Goal: Task Accomplishment & Management: Manage account settings

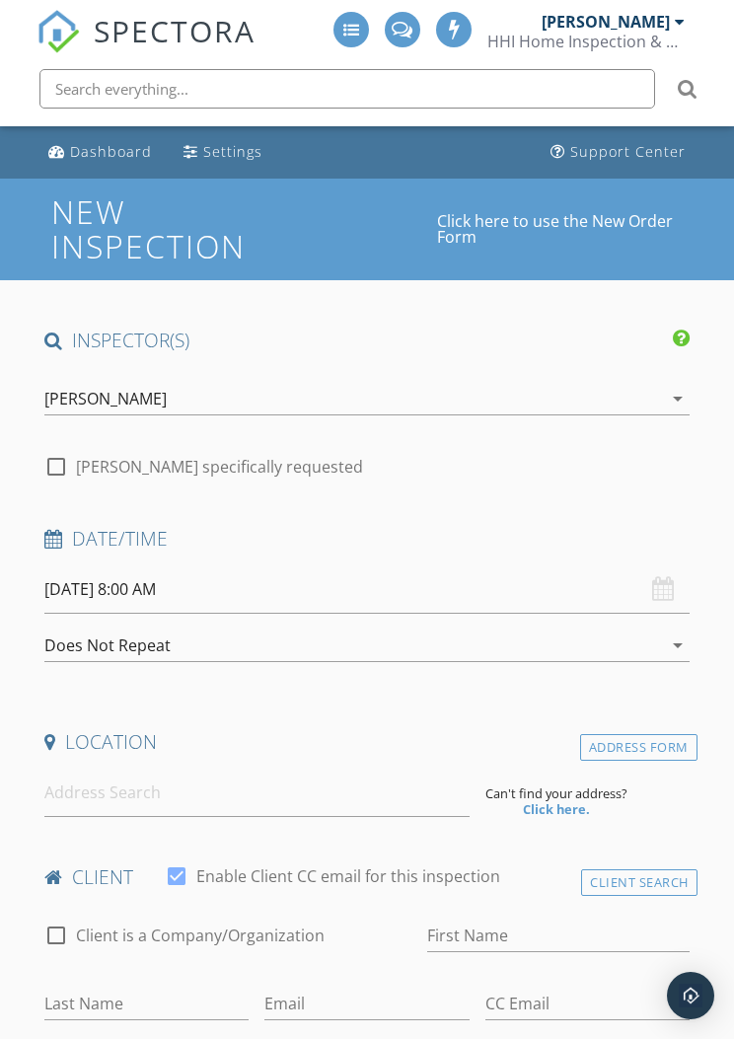
click at [648, 24] on div "[PERSON_NAME]" at bounding box center [605, 22] width 128 height 20
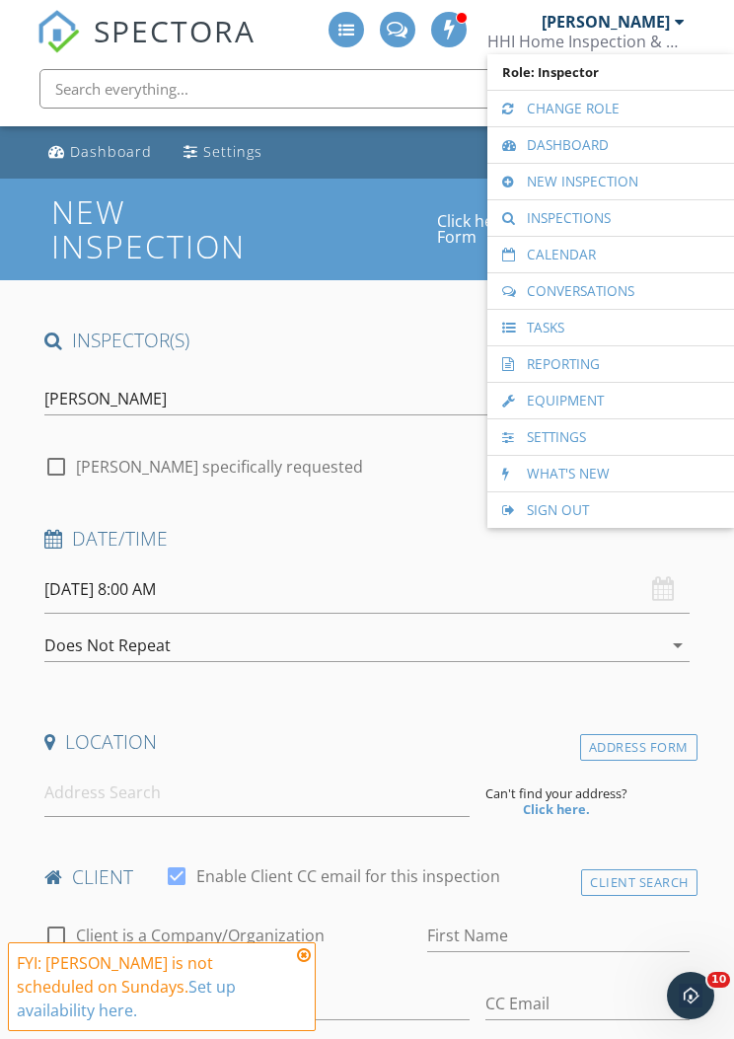
click at [614, 254] on link "Calendar" at bounding box center [610, 255] width 227 height 36
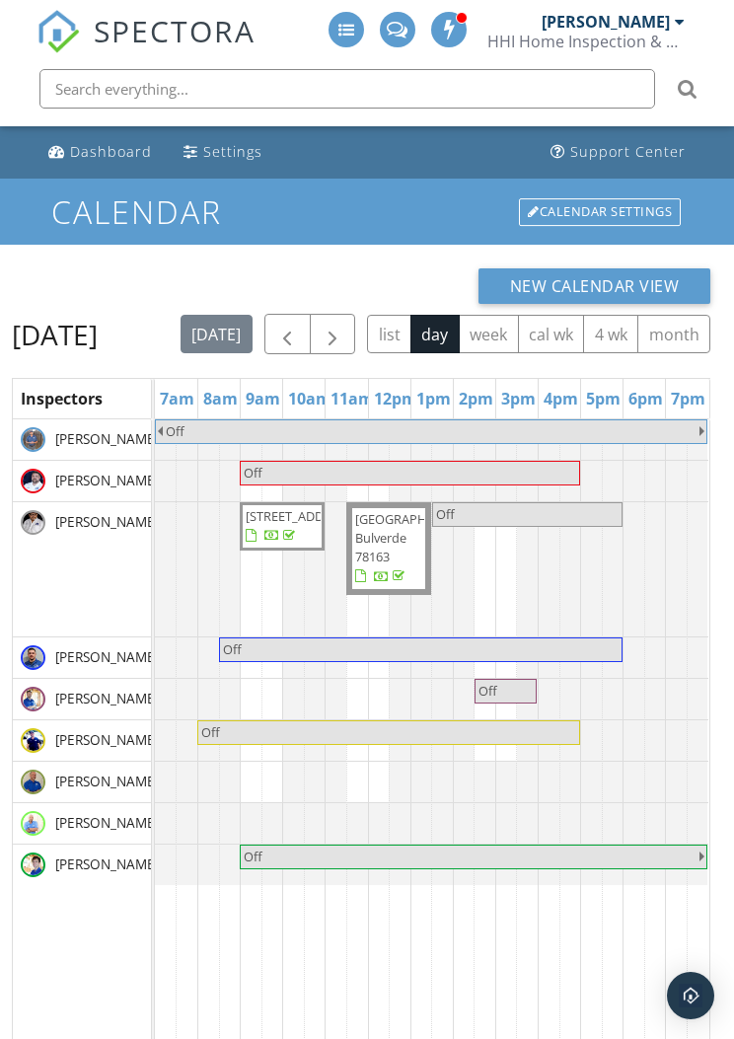
click at [344, 326] on span "button" at bounding box center [333, 335] width 24 height 24
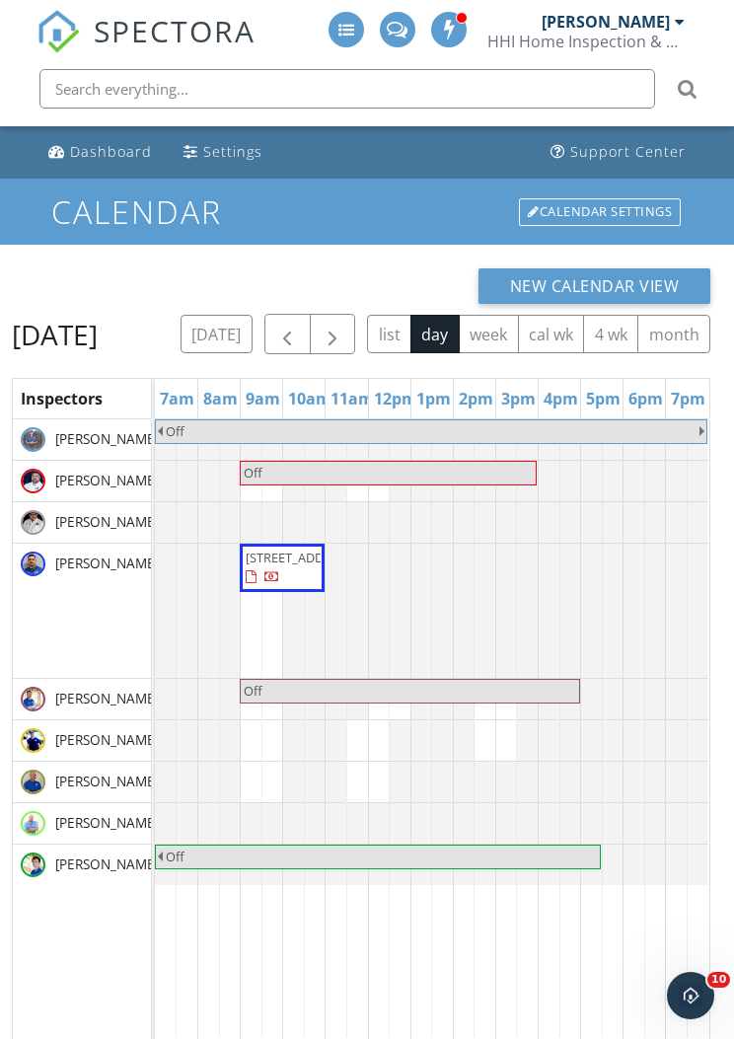
click at [344, 324] on span "button" at bounding box center [333, 335] width 24 height 24
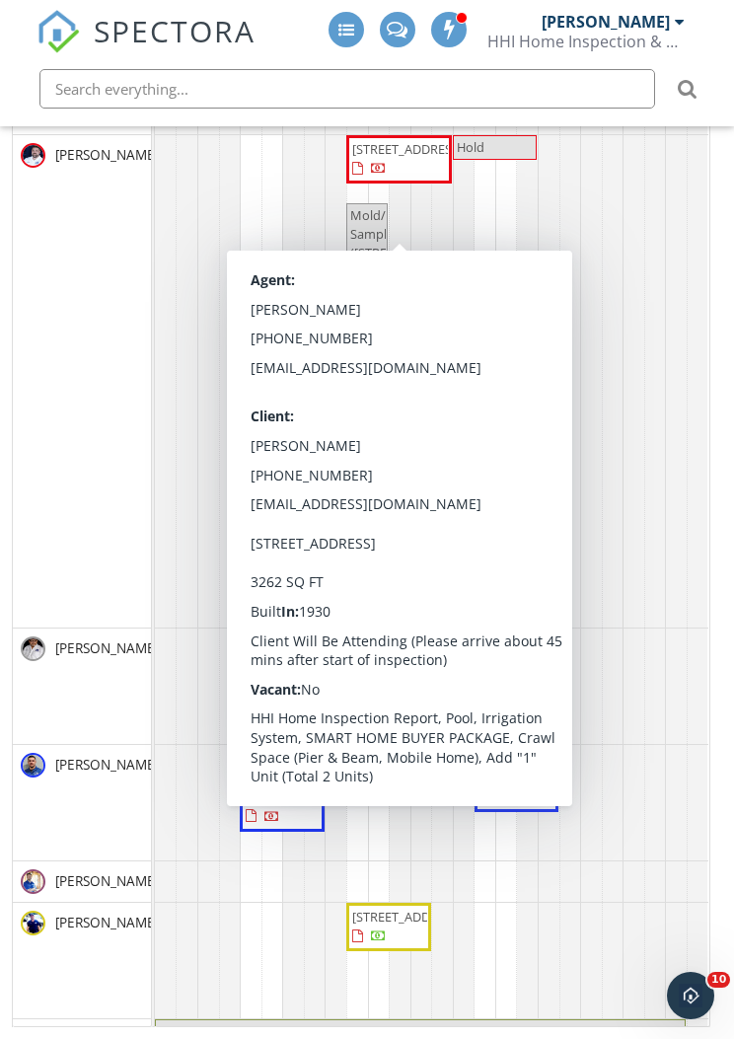
click at [414, 158] on span "216 E Cedar St, Seguin 78155" at bounding box center [407, 149] width 110 height 18
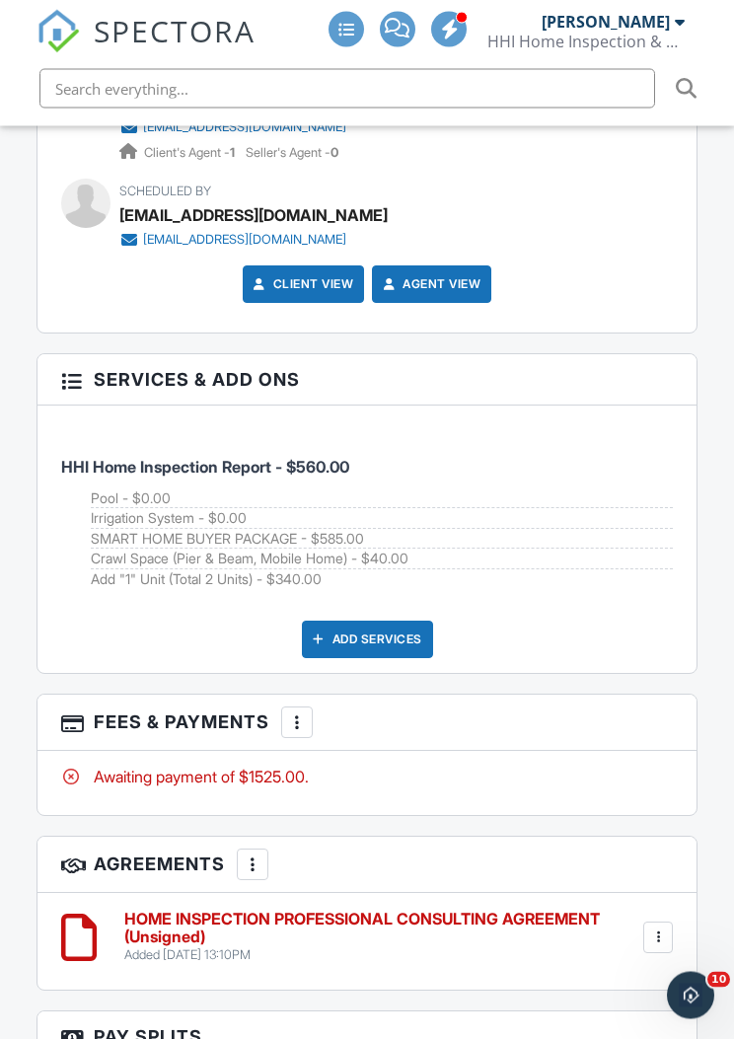
scroll to position [4041, 0]
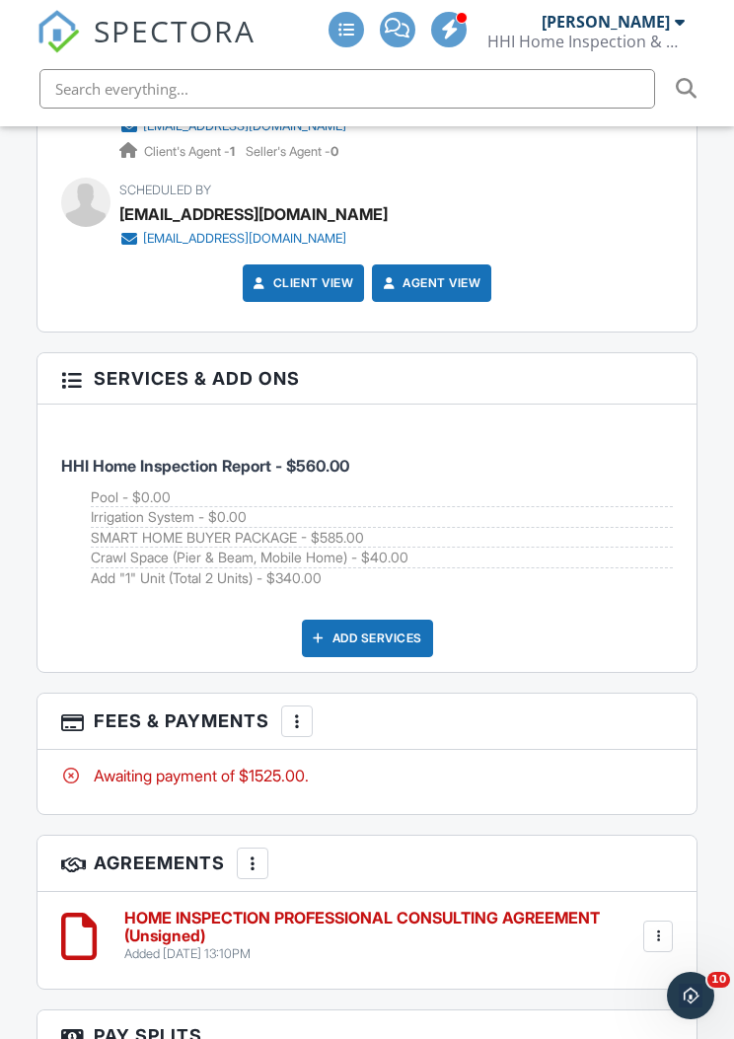
click at [293, 711] on div at bounding box center [297, 721] width 20 height 20
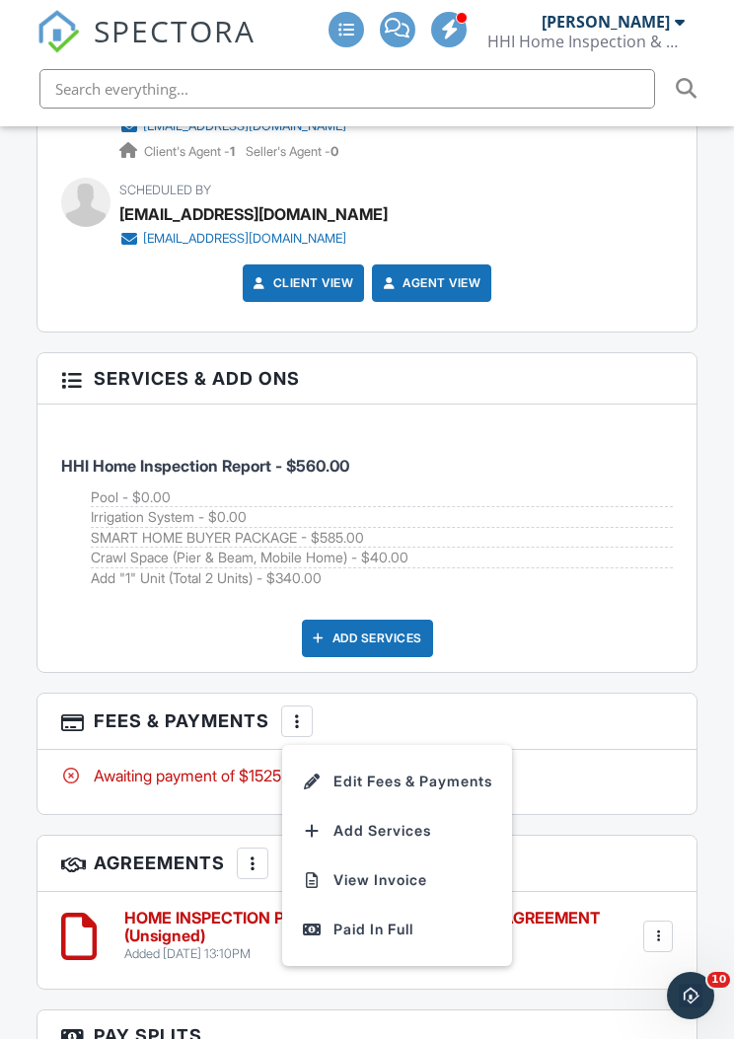
click at [413, 762] on li "Edit Fees & Payments" at bounding box center [397, 780] width 206 height 49
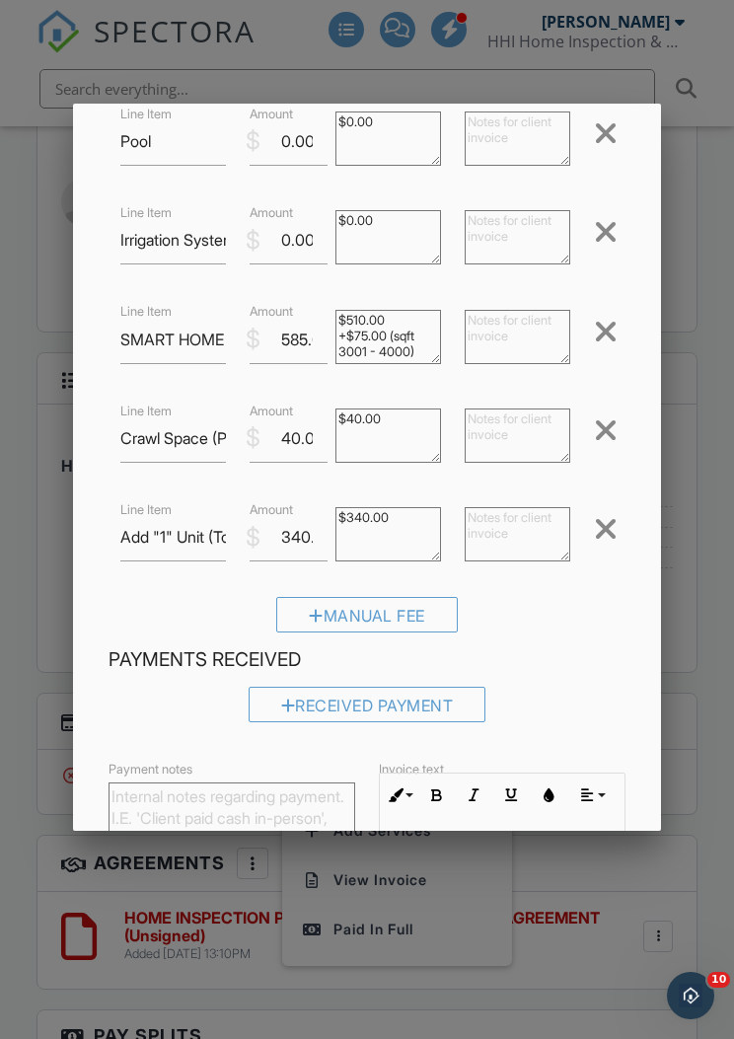
scroll to position [242, 0]
click at [720, 519] on div at bounding box center [367, 550] width 734 height 1298
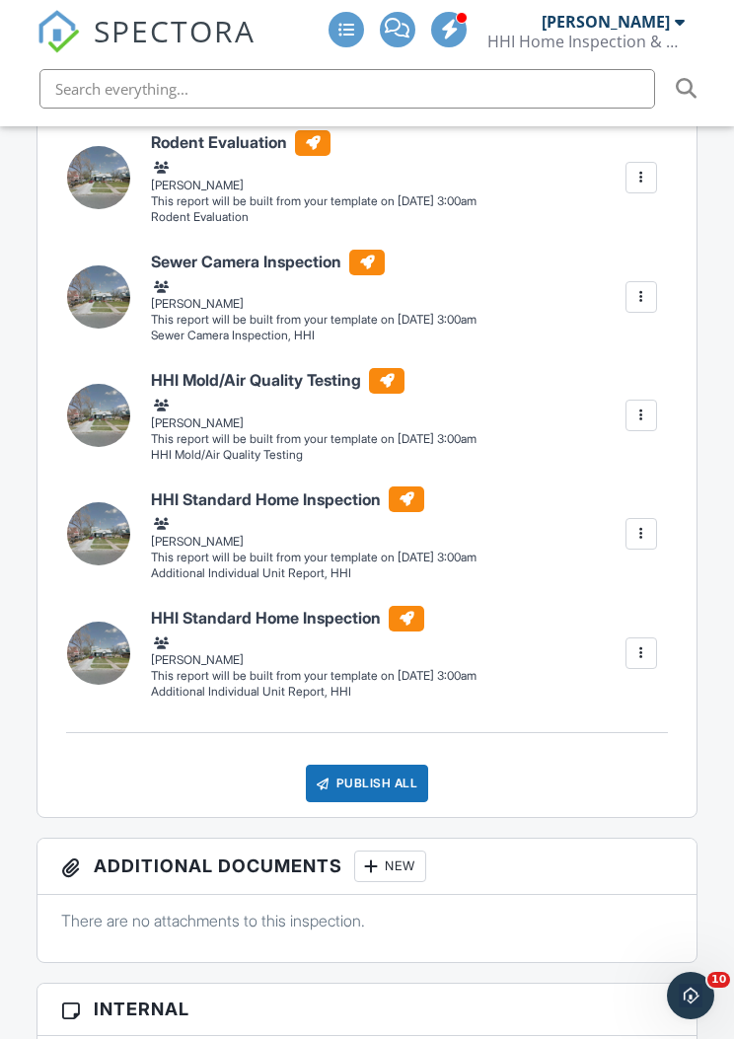
scroll to position [1079, 0]
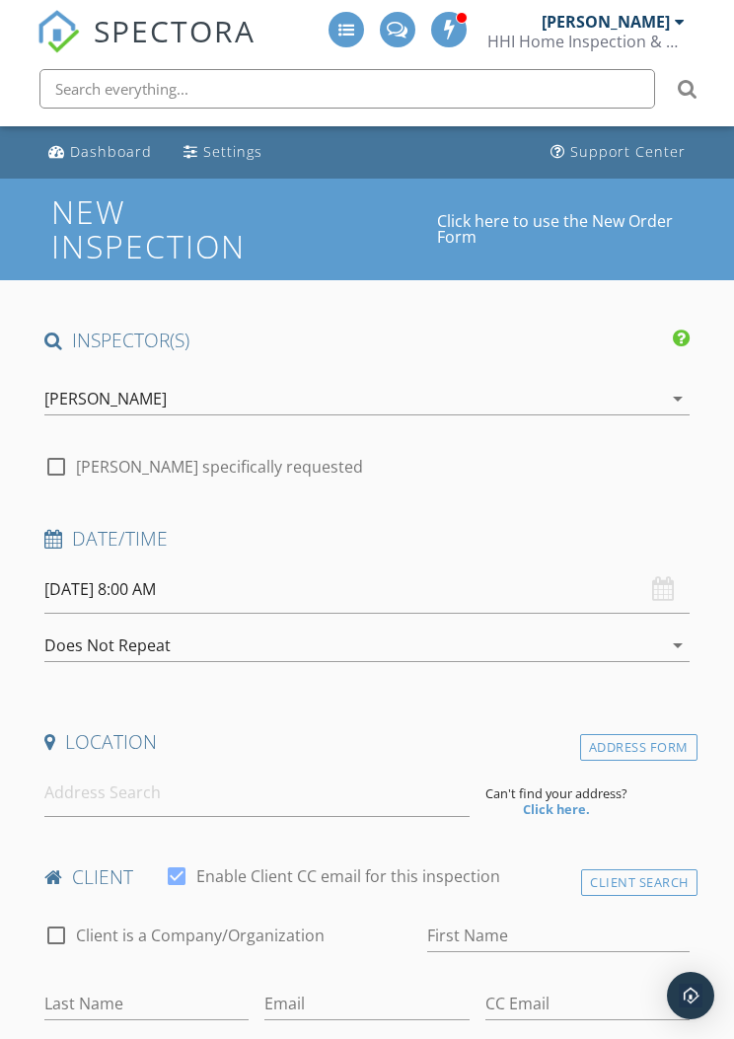
click at [666, 30] on div "[PERSON_NAME]" at bounding box center [605, 22] width 128 height 20
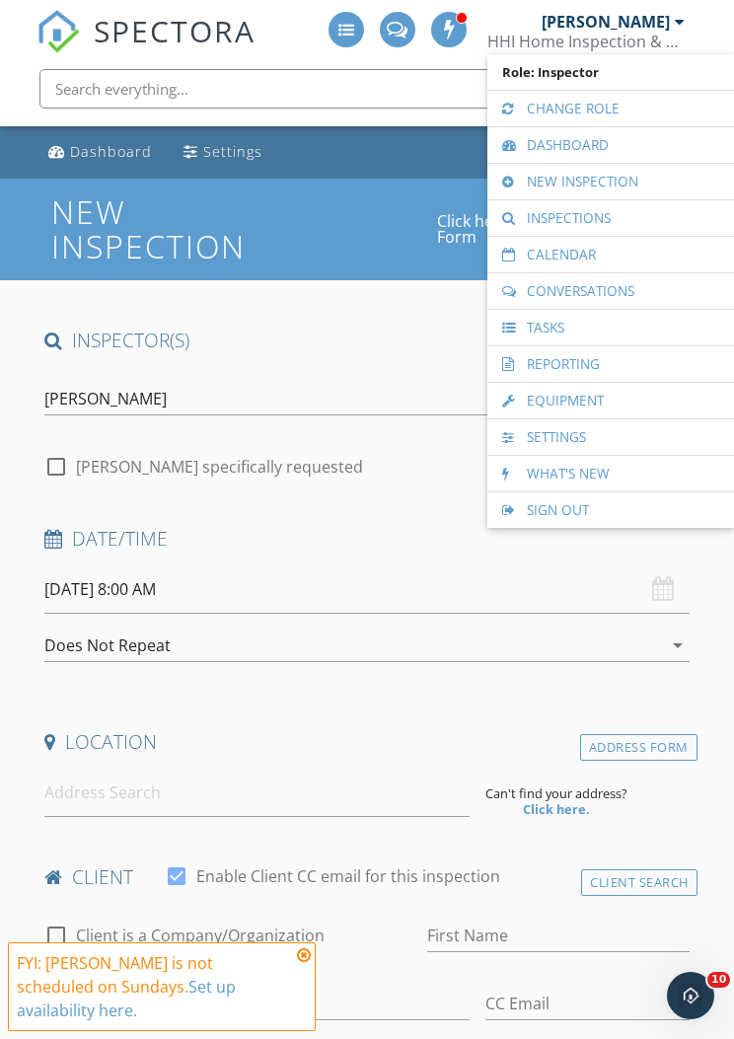
click at [633, 259] on link "Calendar" at bounding box center [610, 255] width 227 height 36
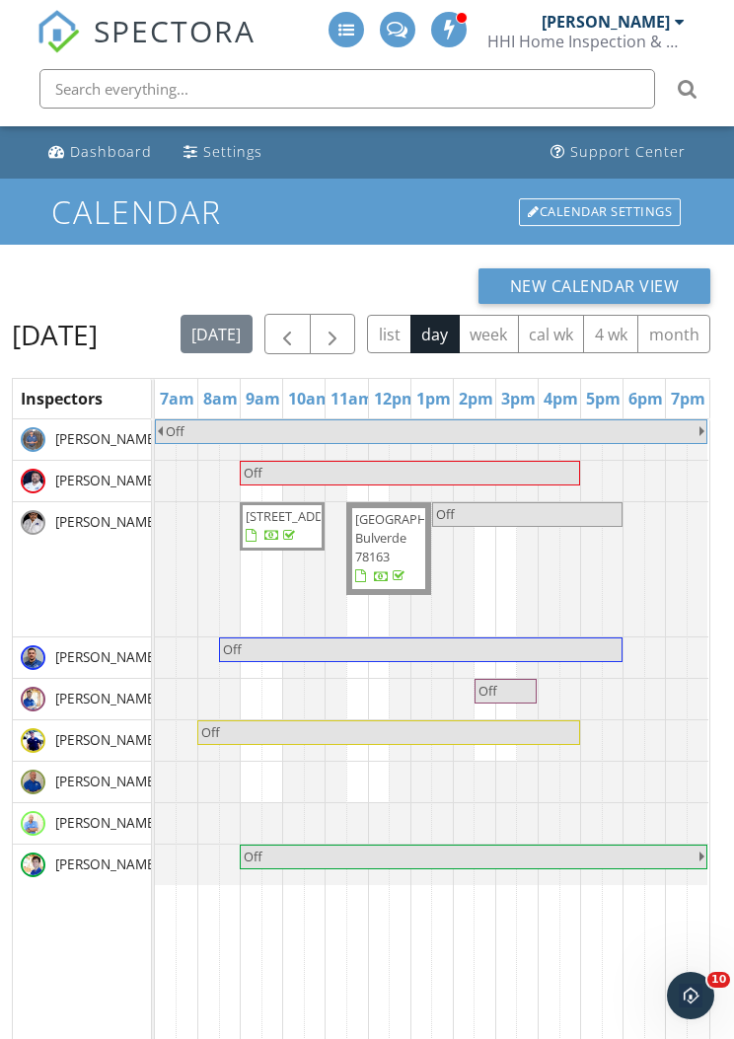
click at [699, 347] on div "[DATE] list day week cal wk 4 wk month" at bounding box center [445, 334] width 530 height 40
click at [344, 323] on span "button" at bounding box center [333, 335] width 24 height 24
